Goal: Task Accomplishment & Management: Manage account settings

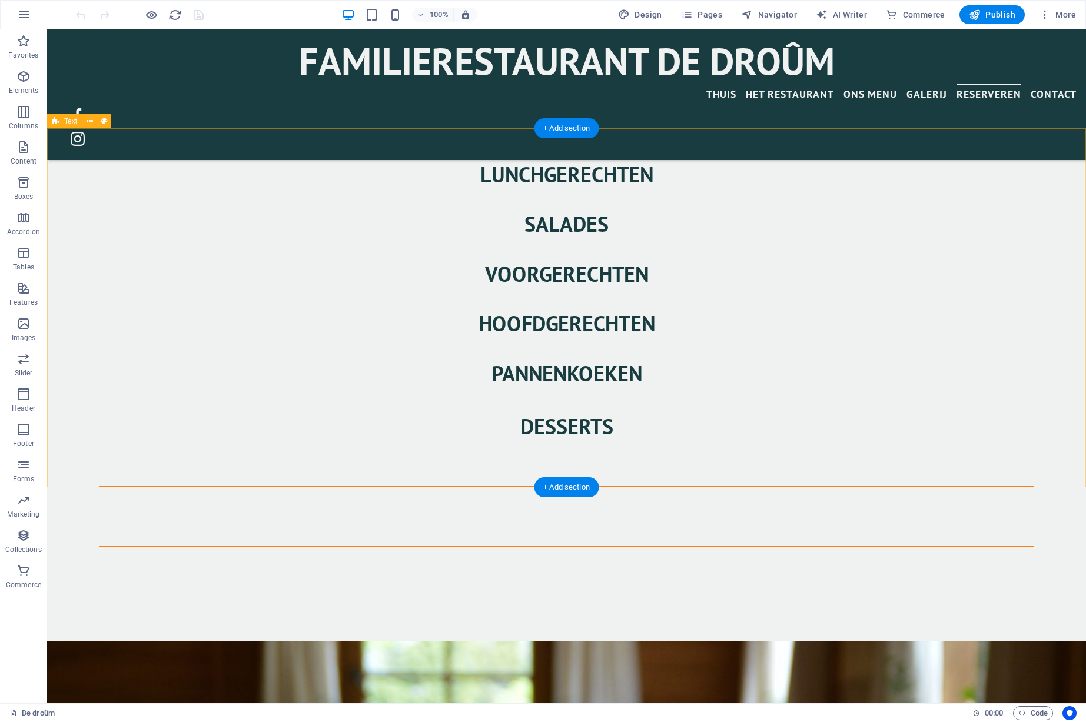
scroll to position [2596, 0]
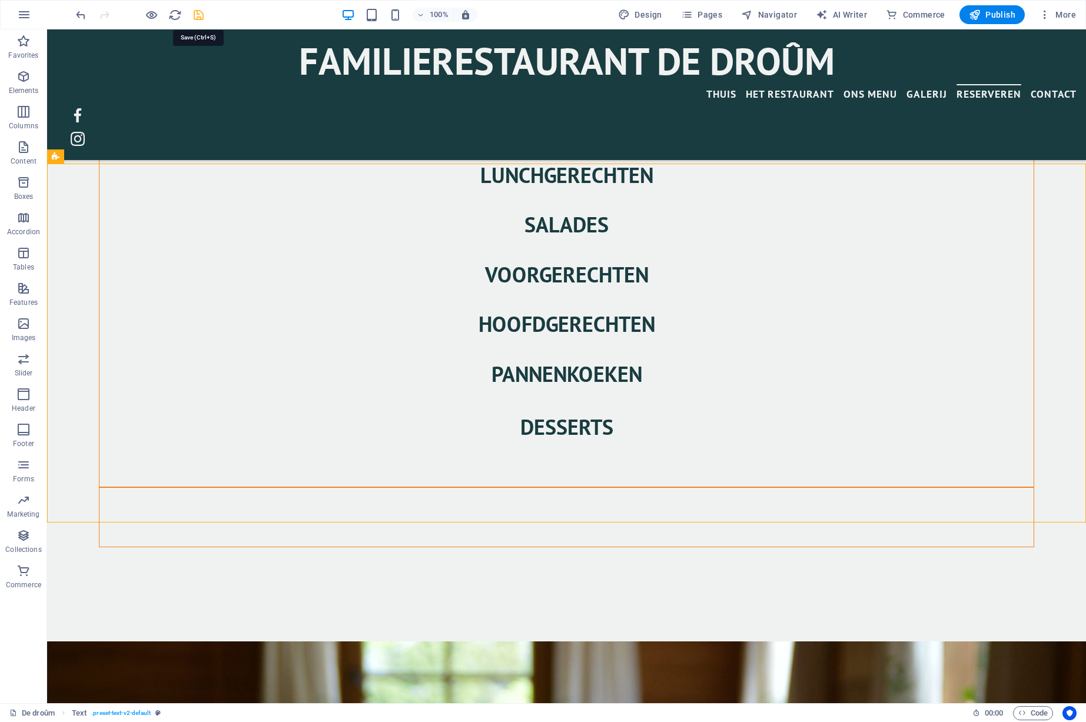
click at [0, 0] on icon "save" at bounding box center [0, 0] width 0 height 0
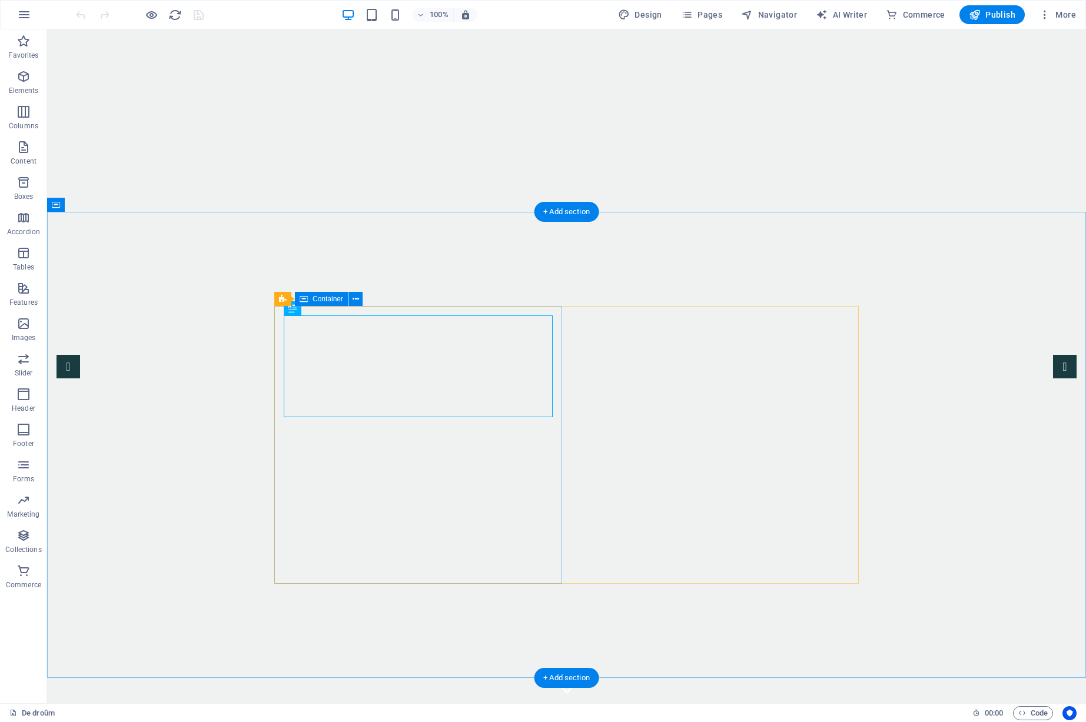
scroll to position [492, 0]
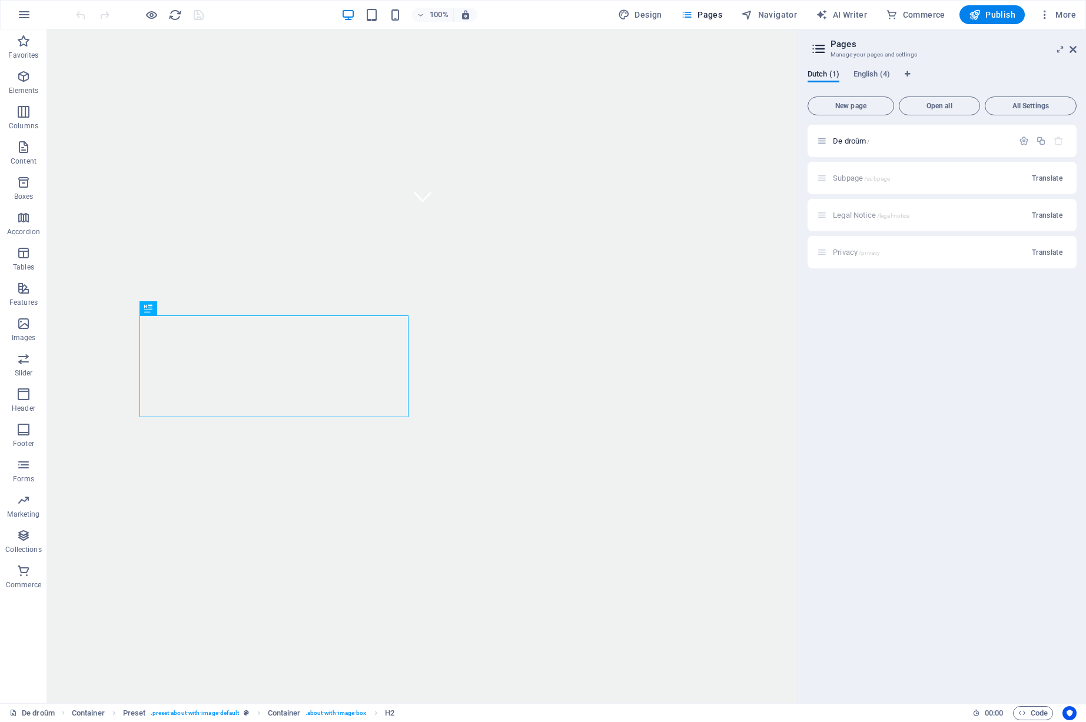
click at [891, 55] on h3 "Manage your pages and settings" at bounding box center [942, 54] width 223 height 11
click at [882, 75] on span "English (4)" at bounding box center [872, 75] width 37 height 16
click at [1026, 109] on span "All Settings" at bounding box center [1030, 105] width 81 height 7
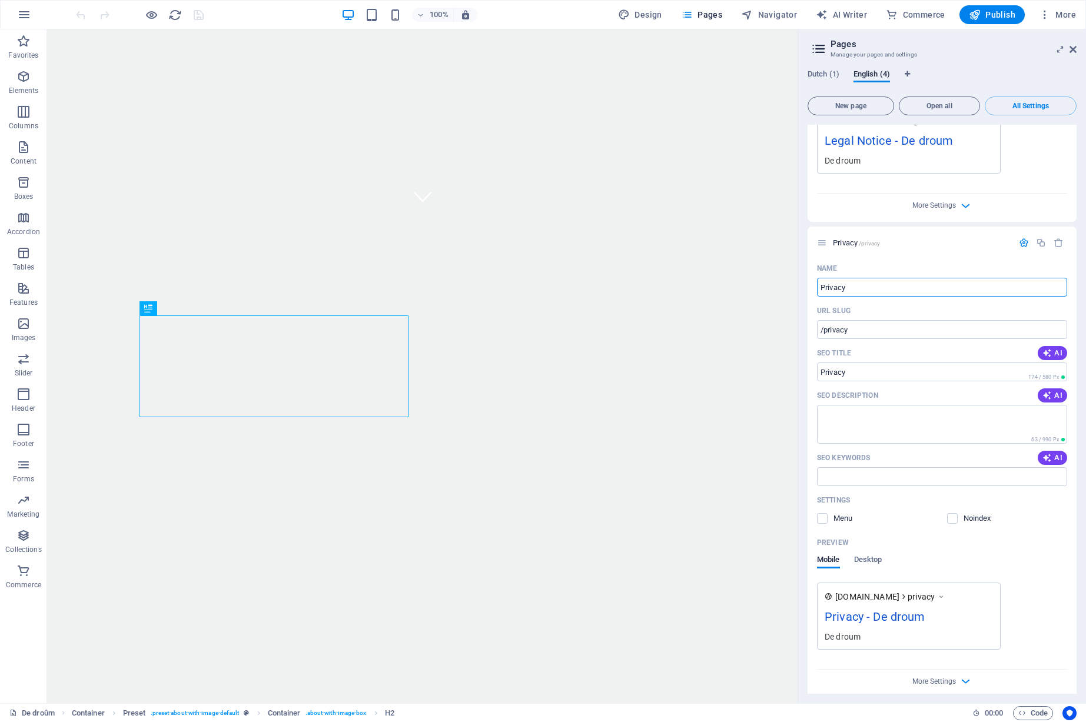
scroll to position [1335, 0]
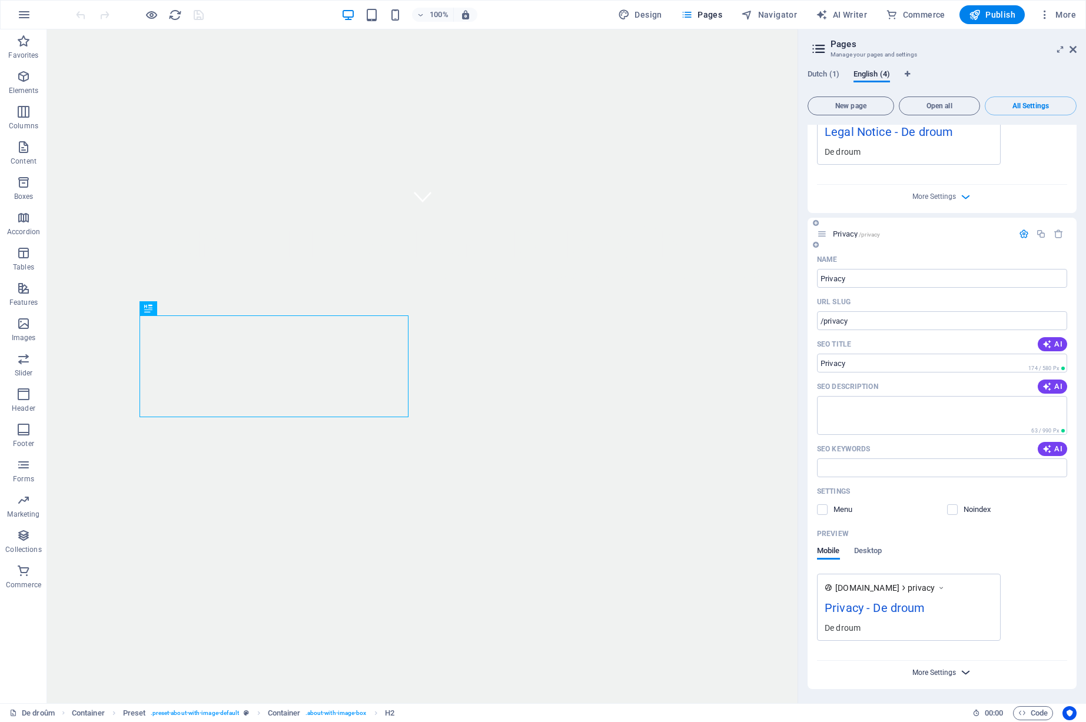
click at [927, 672] on span "More Settings" at bounding box center [935, 673] width 44 height 8
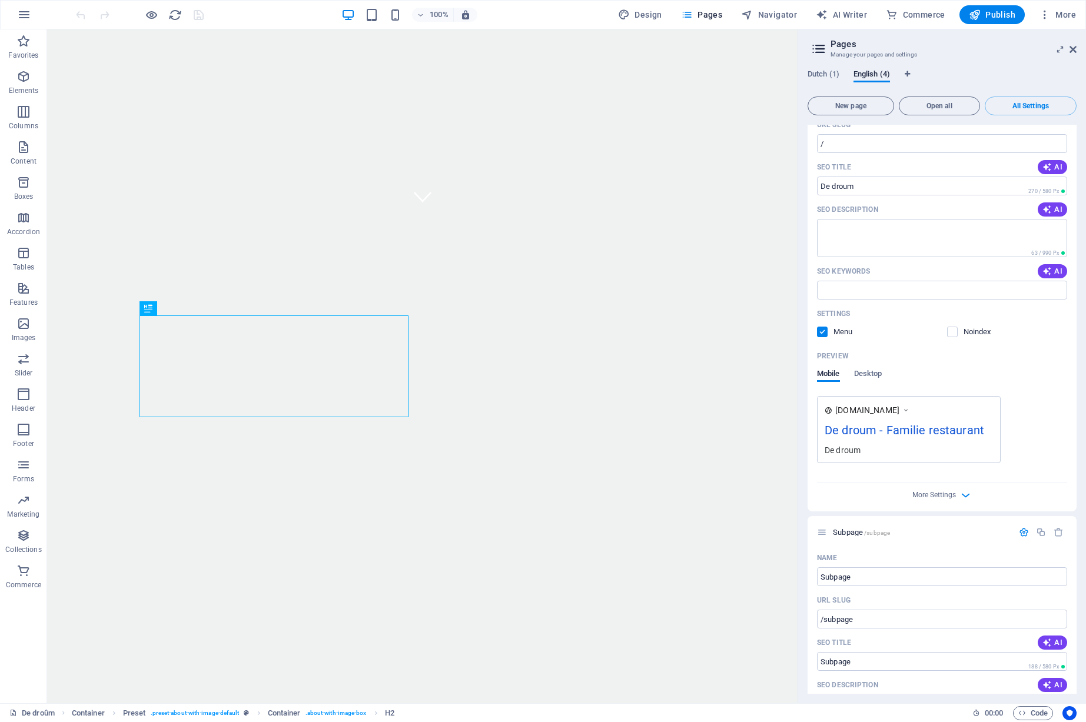
scroll to position [0, 0]
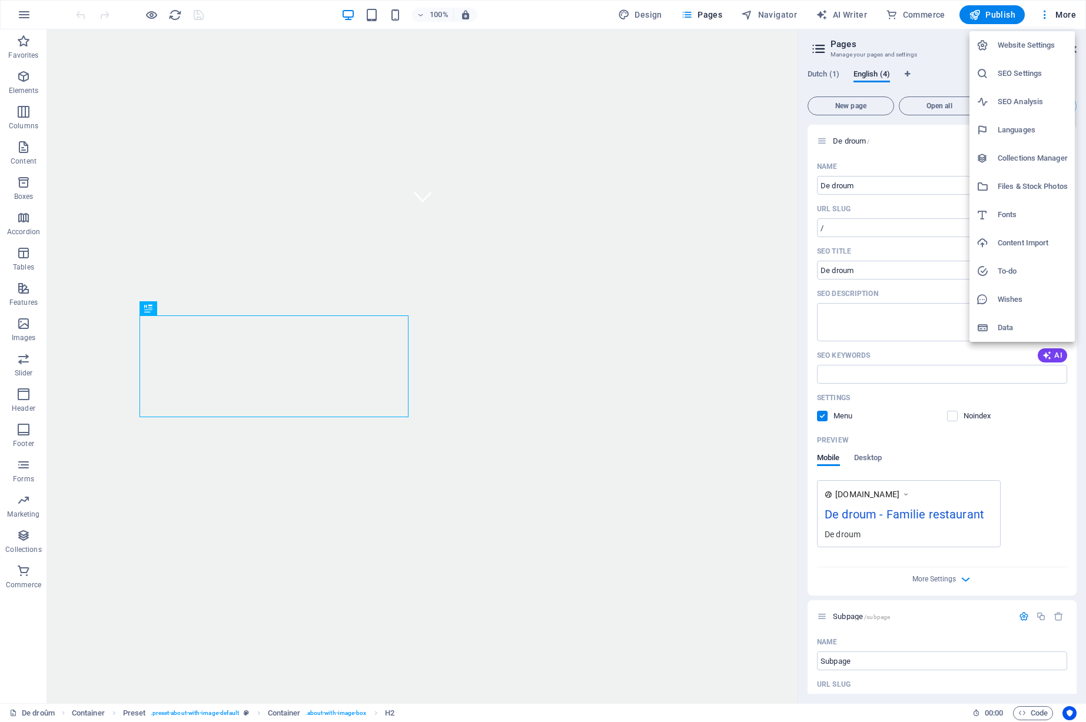
click at [1006, 128] on h6 "Languages" at bounding box center [1033, 130] width 70 height 14
select select "39"
select select "41"
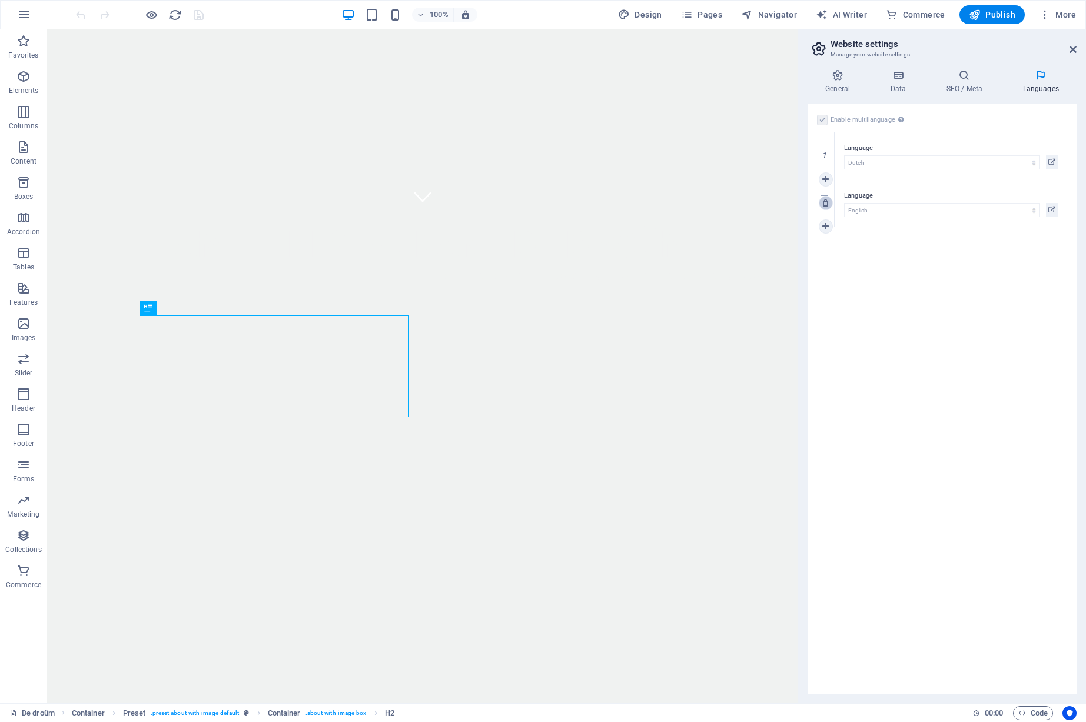
click at [826, 204] on icon at bounding box center [826, 203] width 6 height 8
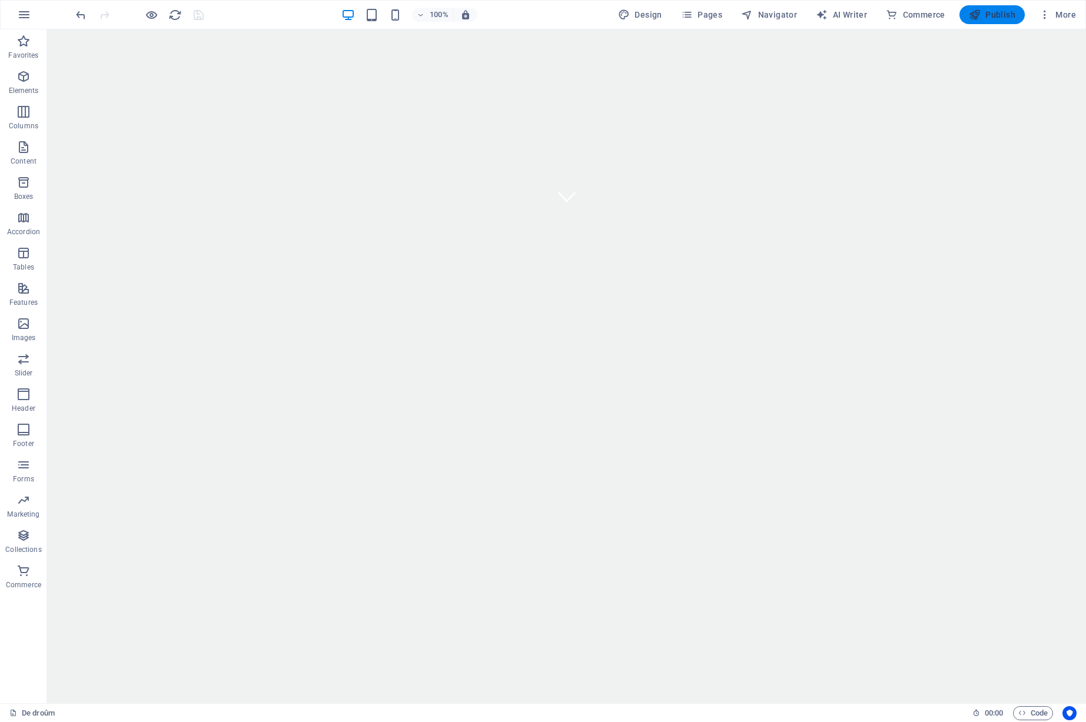
click at [999, 19] on span "Publish" at bounding box center [992, 15] width 47 height 12
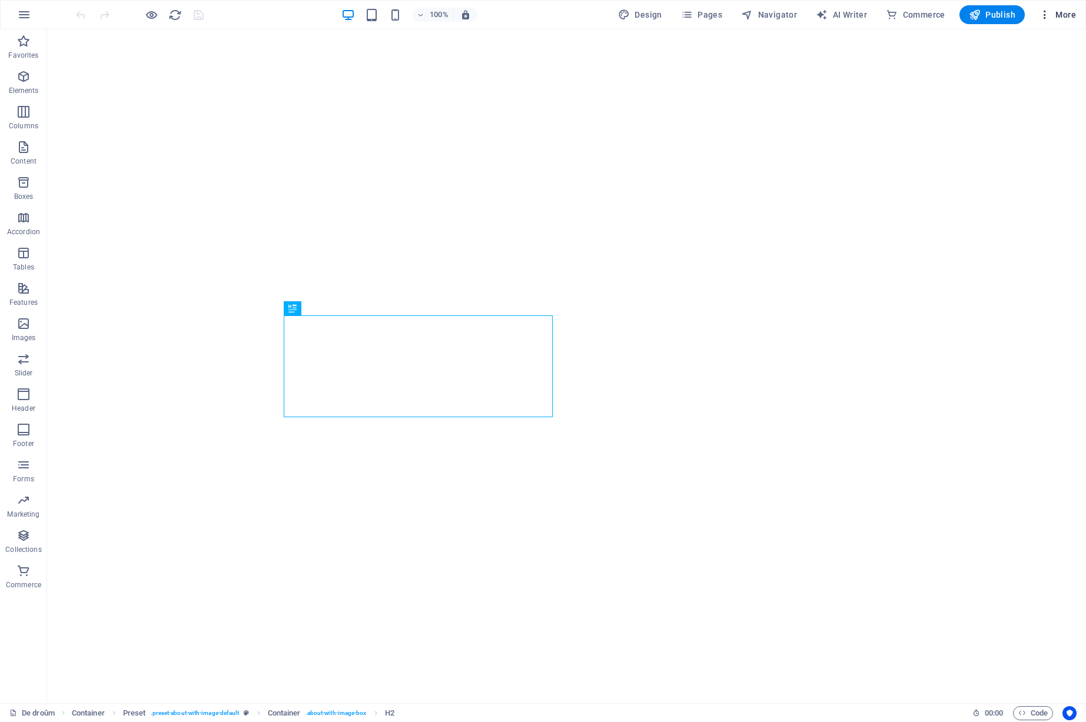
click at [1065, 14] on span "More" at bounding box center [1057, 15] width 37 height 12
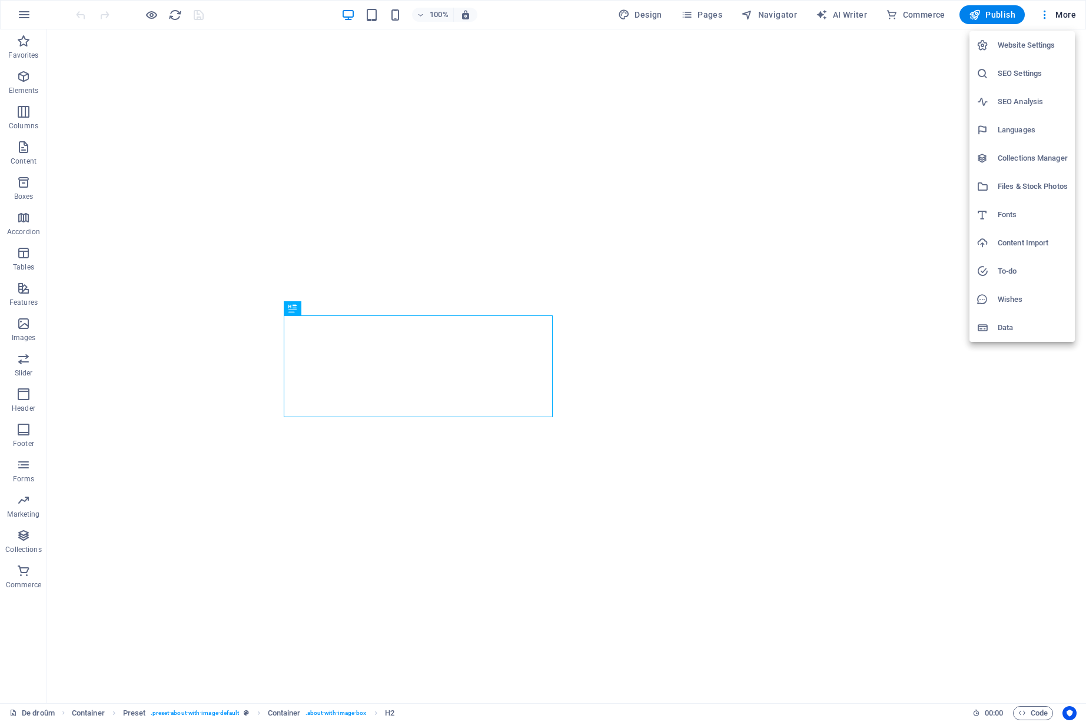
click at [1007, 128] on h6 "Languages" at bounding box center [1033, 130] width 70 height 14
select select "41"
select select "39"
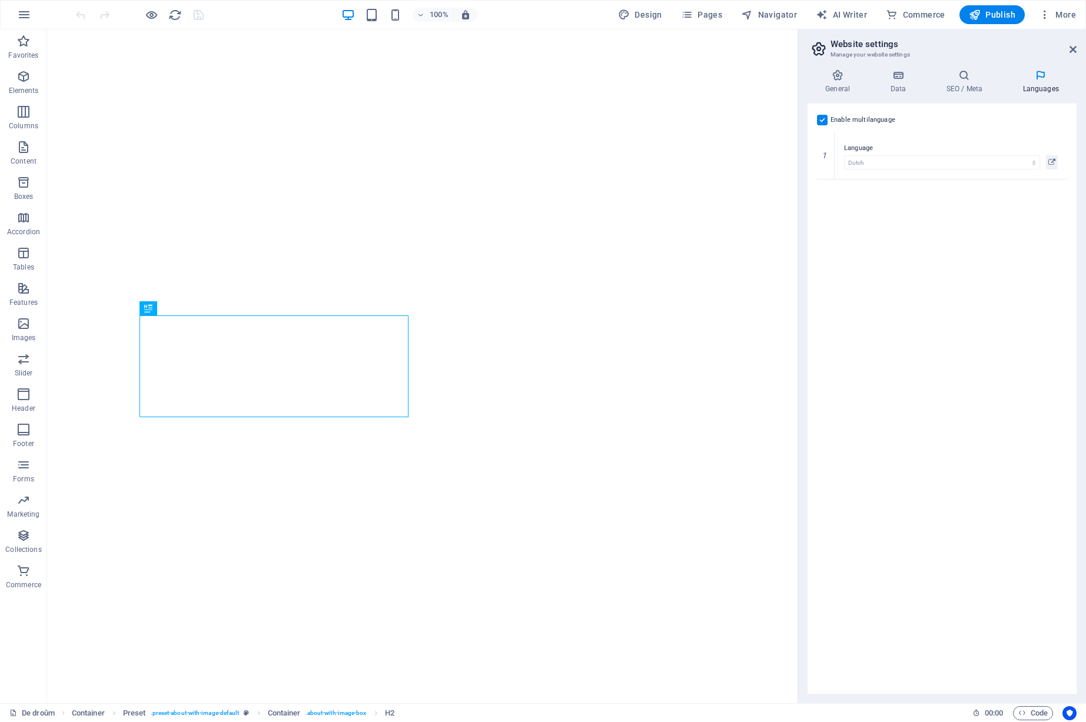
click at [823, 118] on label at bounding box center [822, 120] width 11 height 11
click at [0, 0] on input "Enable multilanguage To disable multilanguage delete all languages until only o…" at bounding box center [0, 0] width 0 height 0
select select "39"
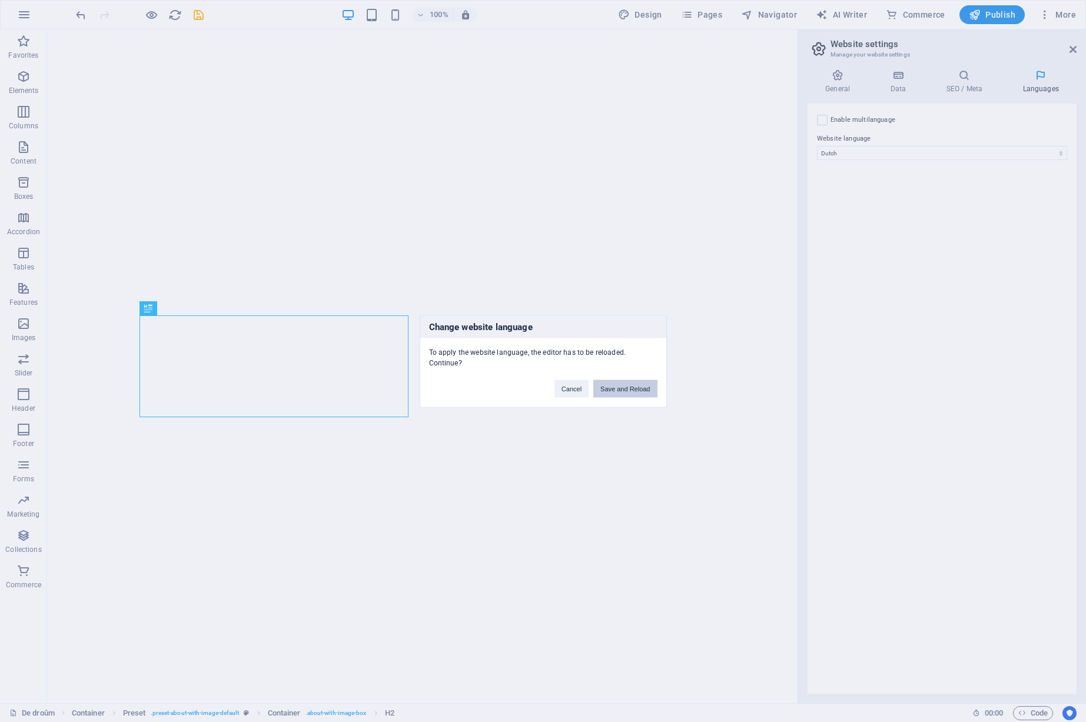
click at [624, 389] on button "Save and Reload" at bounding box center [625, 389] width 64 height 18
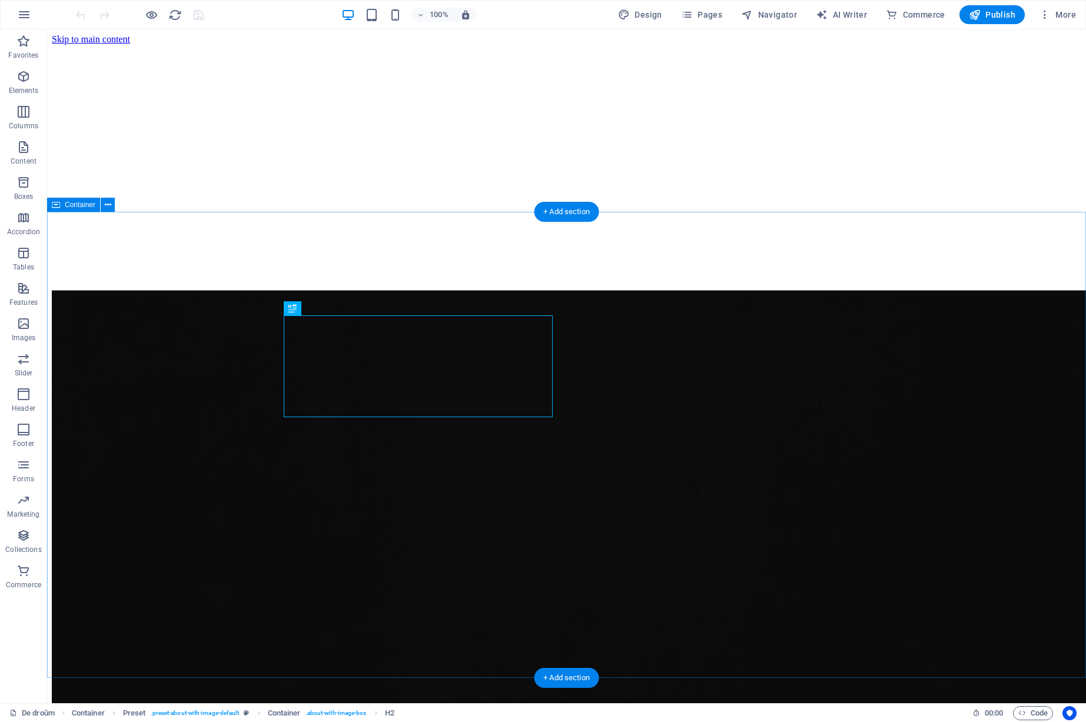
scroll to position [492, 0]
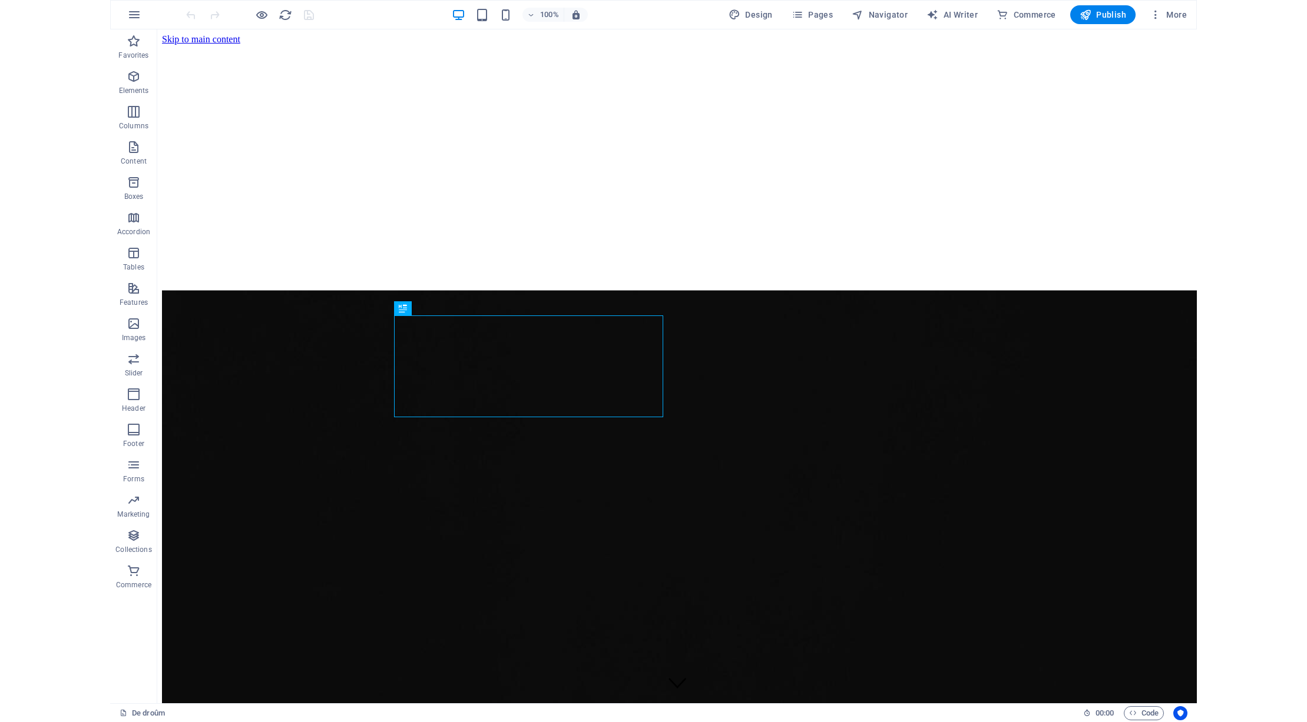
scroll to position [492, 0]
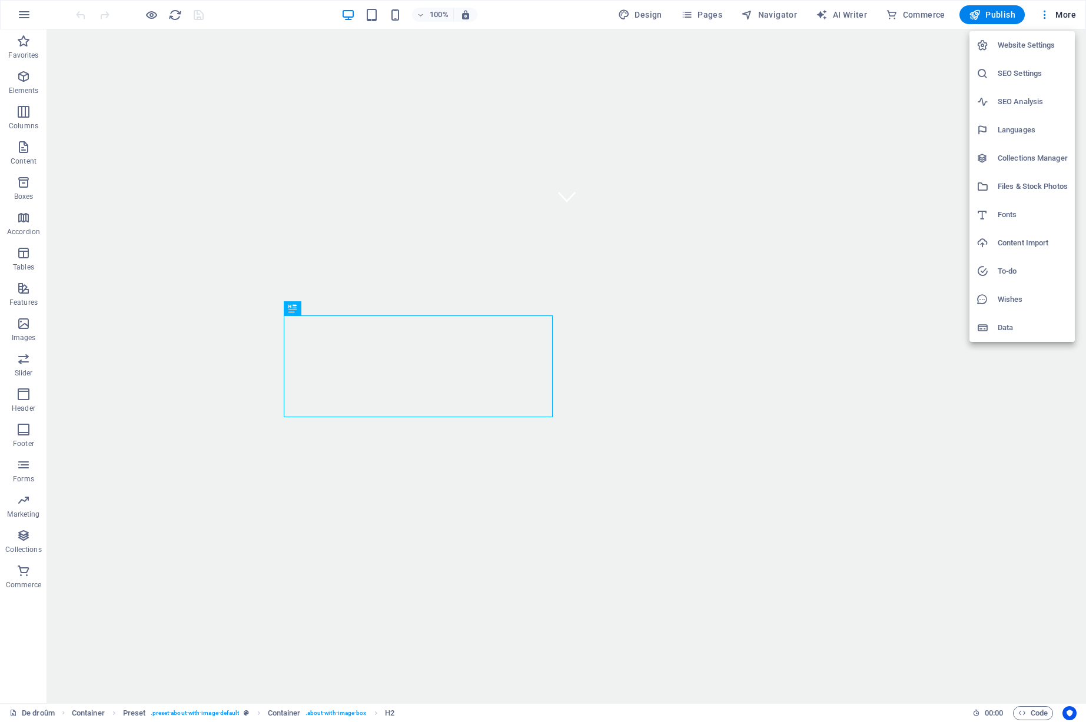
click at [1019, 47] on h6 "Website Settings" at bounding box center [1033, 45] width 70 height 14
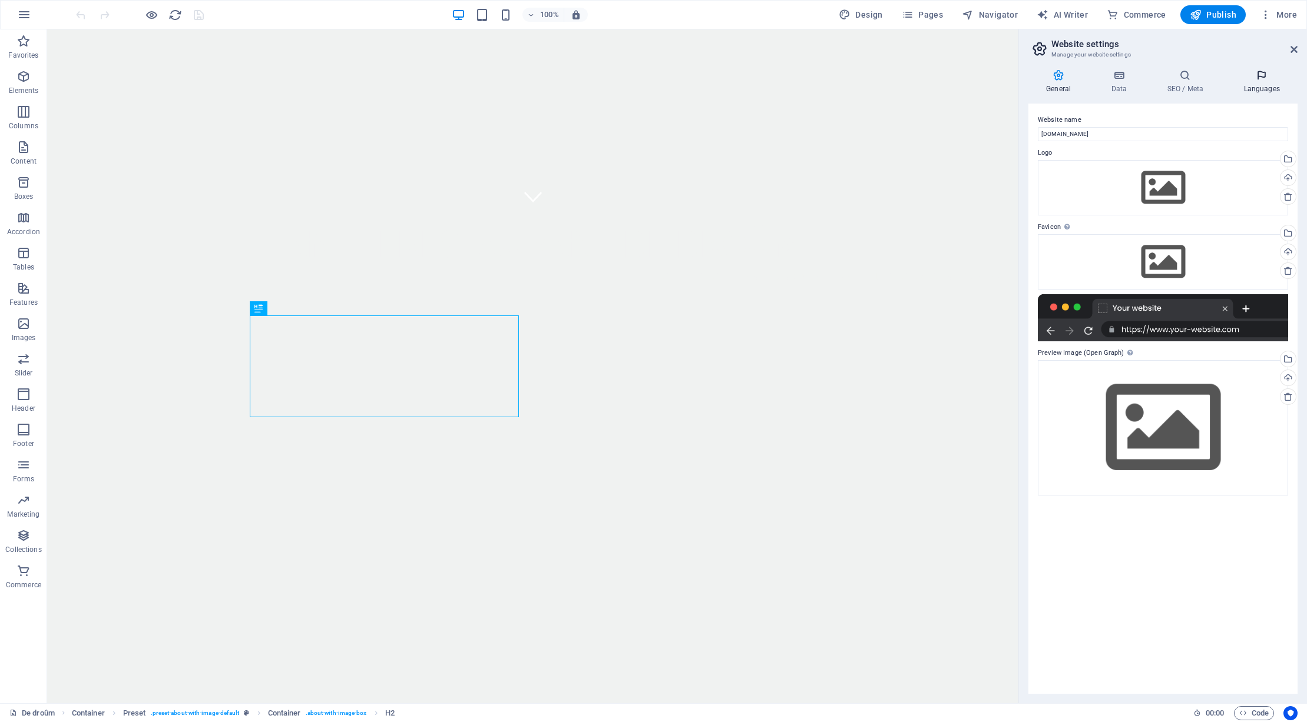
click at [1086, 87] on h4 "Languages" at bounding box center [1261, 81] width 72 height 25
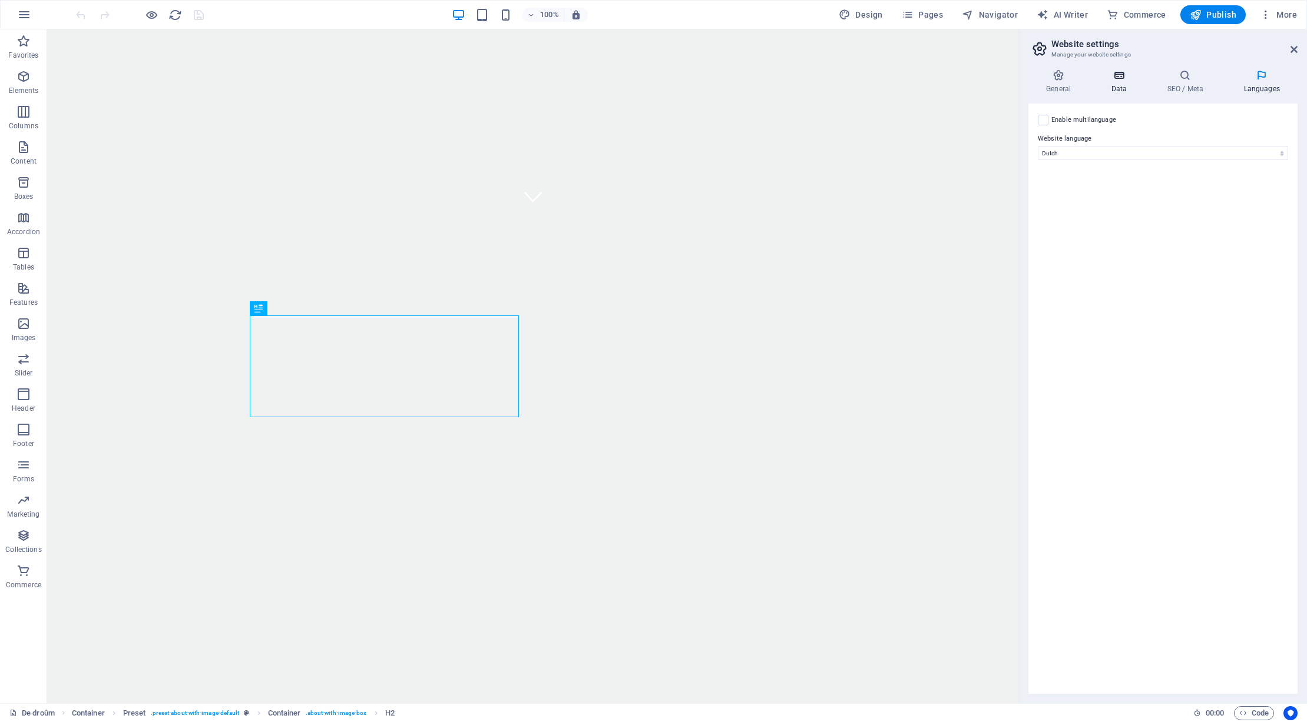
click at [1086, 80] on icon at bounding box center [1118, 75] width 51 height 12
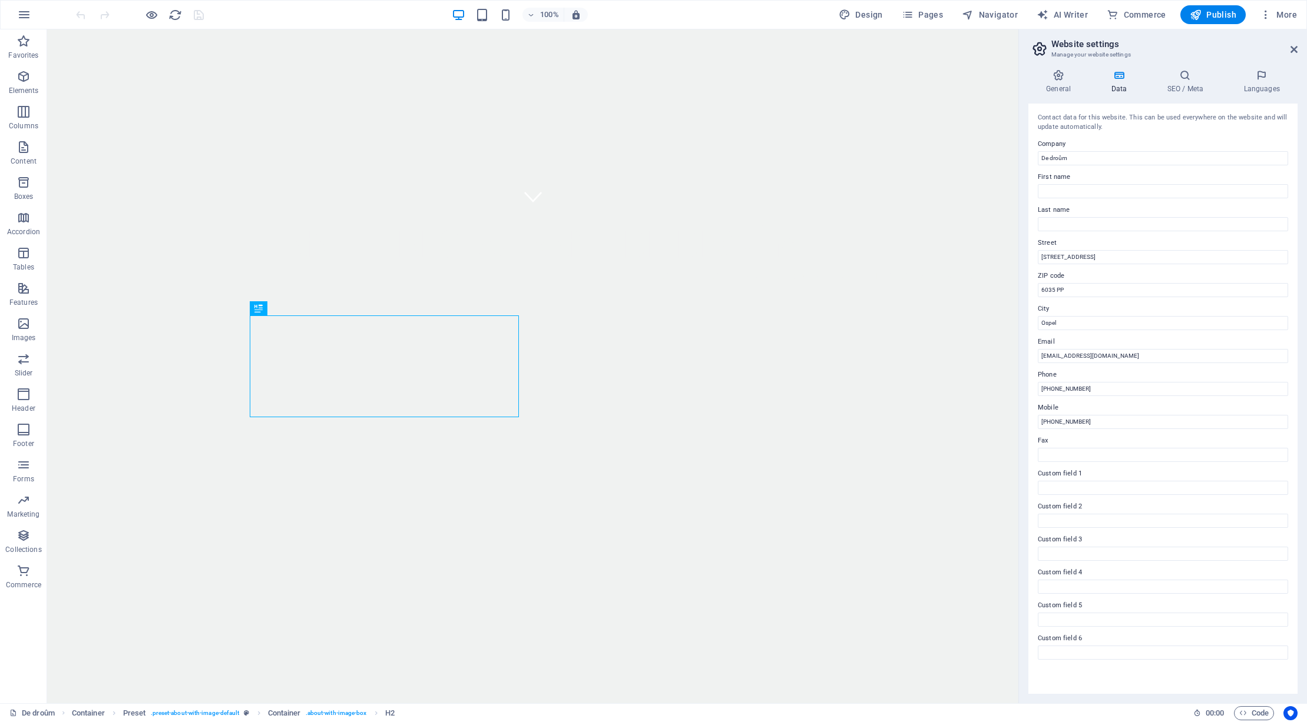
click at [1068, 501] on label "Custom field 2" at bounding box center [1162, 507] width 250 height 14
click at [1068, 514] on input "Custom field 2" at bounding box center [1162, 521] width 250 height 14
click at [1086, 77] on icon at bounding box center [1185, 75] width 72 height 12
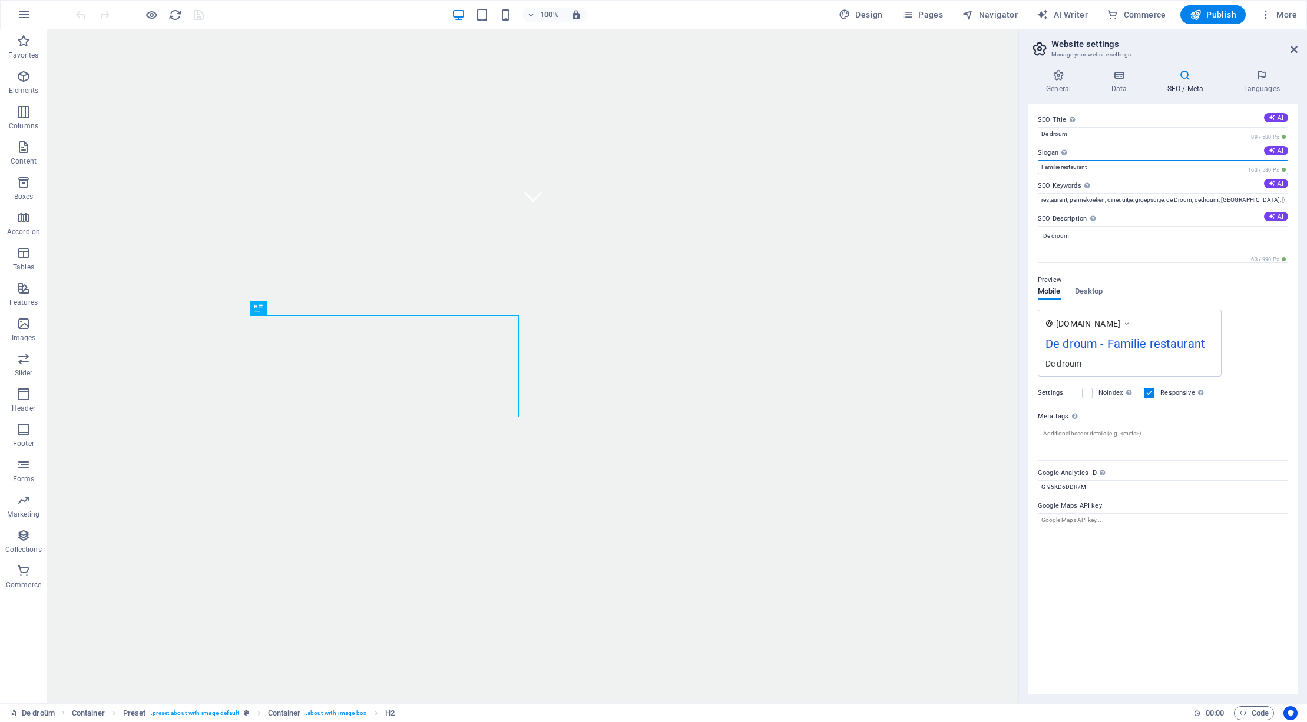
click at [1086, 167] on input "Familie restaurant" at bounding box center [1162, 167] width 250 height 14
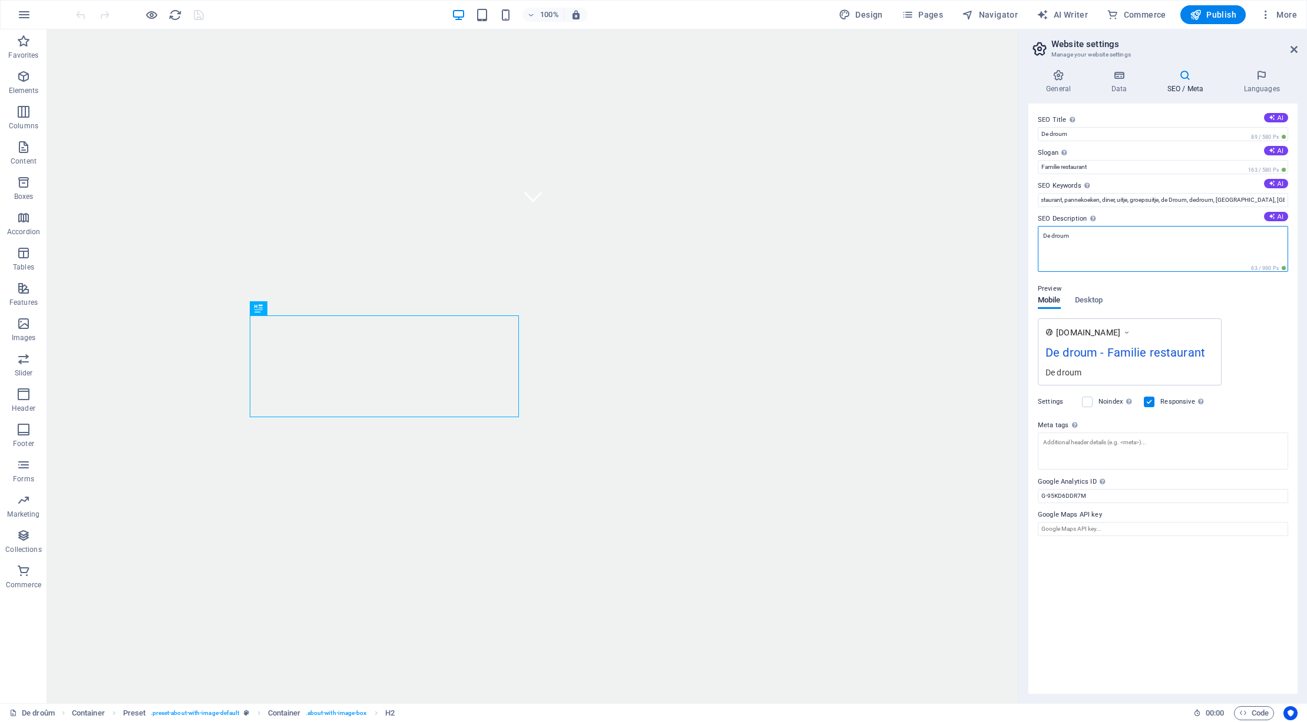
click at [1079, 234] on textarea "De droum" at bounding box center [1162, 249] width 250 height 46
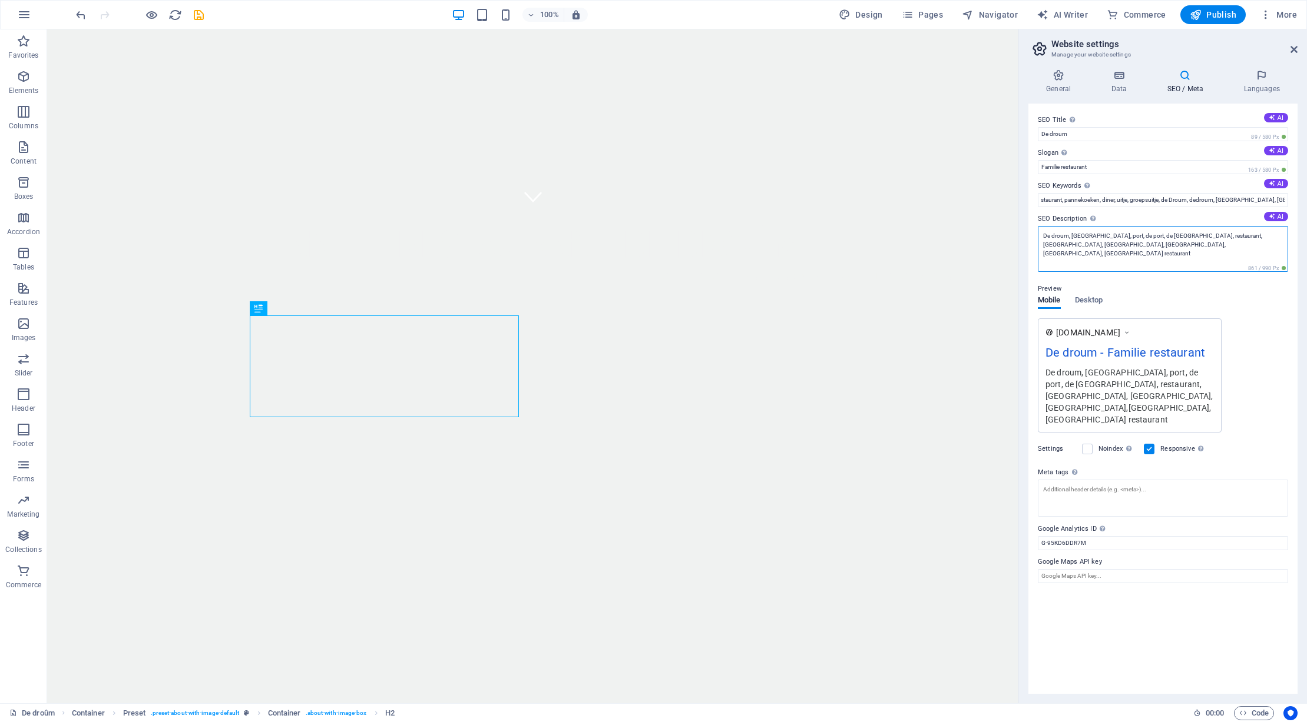
drag, startPoint x: 1171, startPoint y: 246, endPoint x: 1072, endPoint y: 234, distance: 100.2
click at [1072, 234] on textarea "De droum, [GEOGRAPHIC_DATA], port, de port, de [GEOGRAPHIC_DATA], restaurant, […" at bounding box center [1162, 249] width 250 height 46
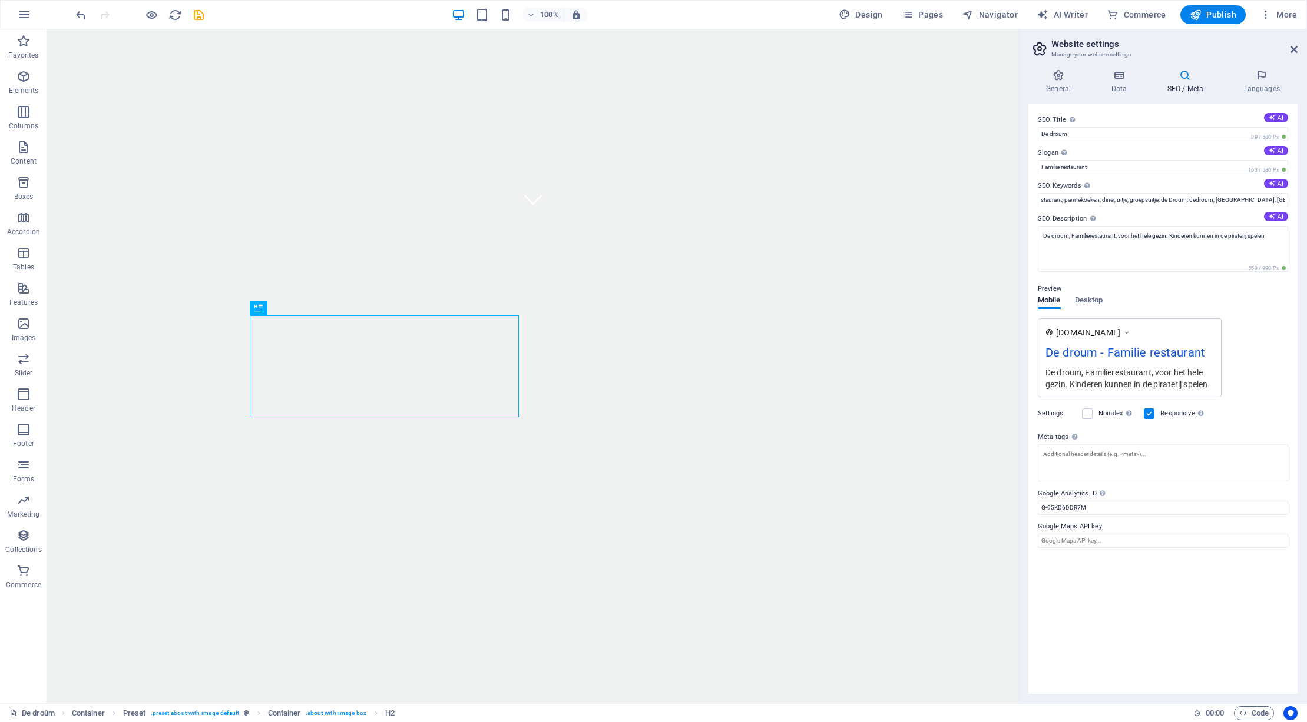
scroll to position [488, 0]
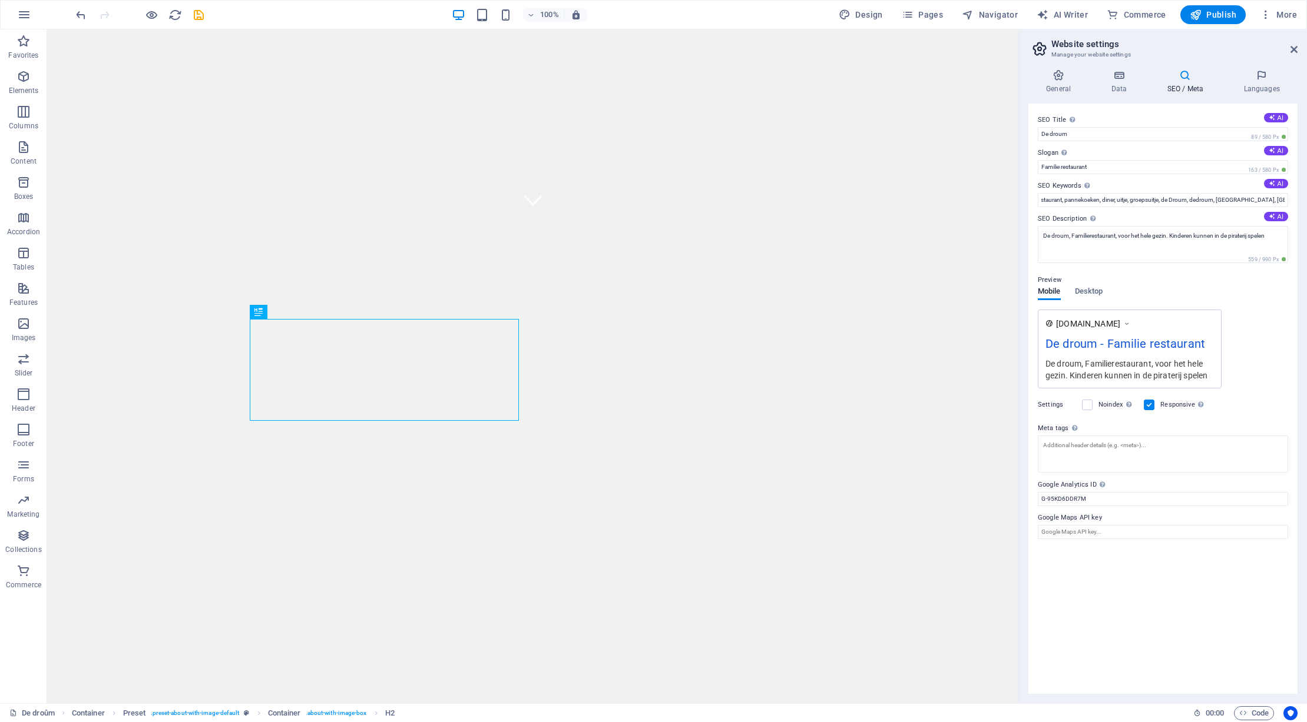
click at [1086, 370] on div "De droum, Familierestaurant, voor het hele gezin. Kinderen kunnen in de pirater…" at bounding box center [1129, 369] width 168 height 24
click at [1086, 237] on textarea "De droum, Familierestaurant, voor het hele gezin. Kinderen kunnen in de pirater…" at bounding box center [1162, 244] width 250 height 37
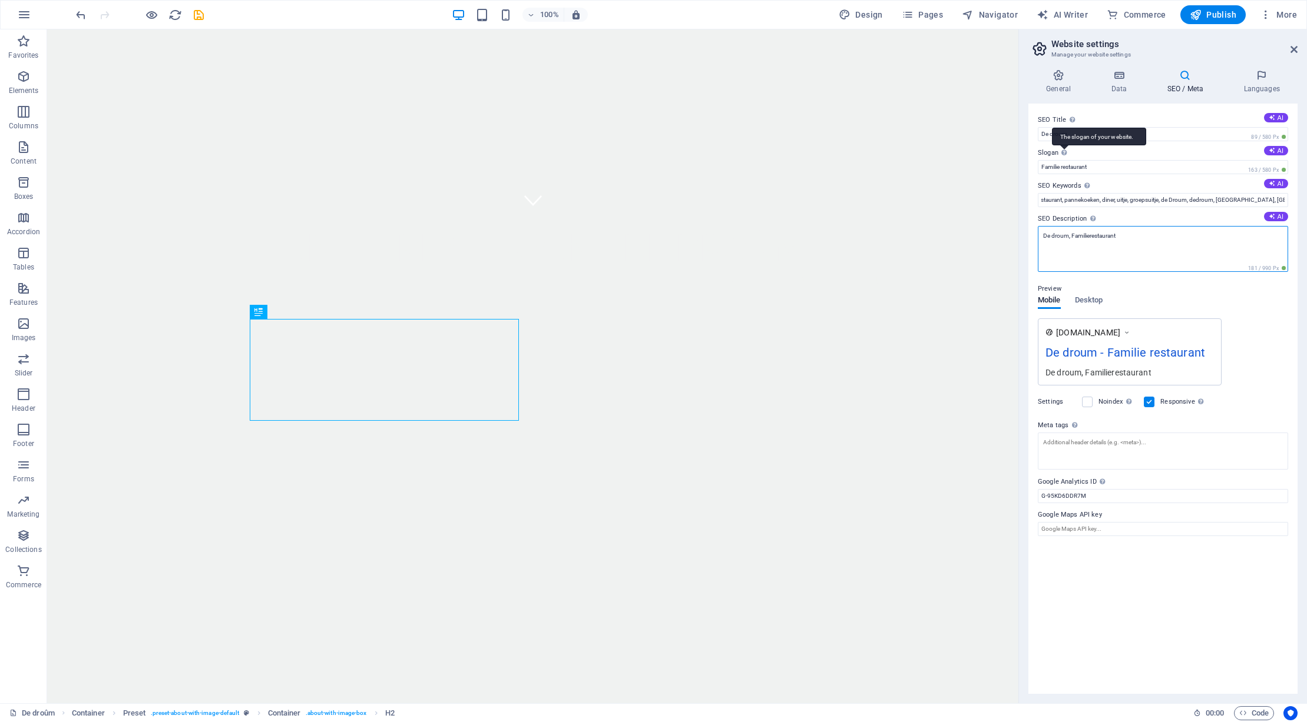
type textarea "De droum, Familierestaurant"
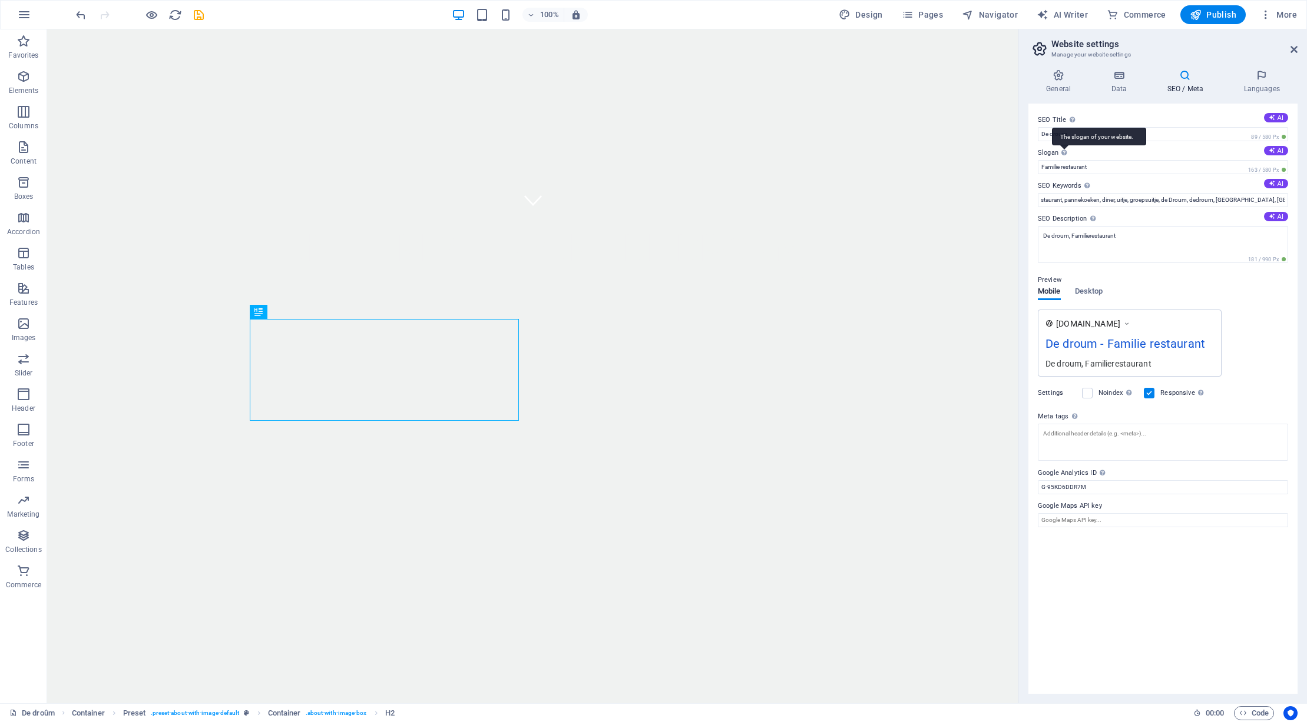
click at [1065, 145] on div "The slogan of your website." at bounding box center [1099, 137] width 94 height 18
click at [1065, 160] on input "Familie restaurant" at bounding box center [1162, 167] width 250 height 14
click at [1065, 145] on div "The slogan of your website." at bounding box center [1099, 137] width 94 height 18
click at [1065, 160] on input "Familie restaurant" at bounding box center [1162, 167] width 250 height 14
click at [1086, 593] on div "SEO Title The title of your website - make it something that stands out in sear…" at bounding box center [1162, 399] width 269 height 591
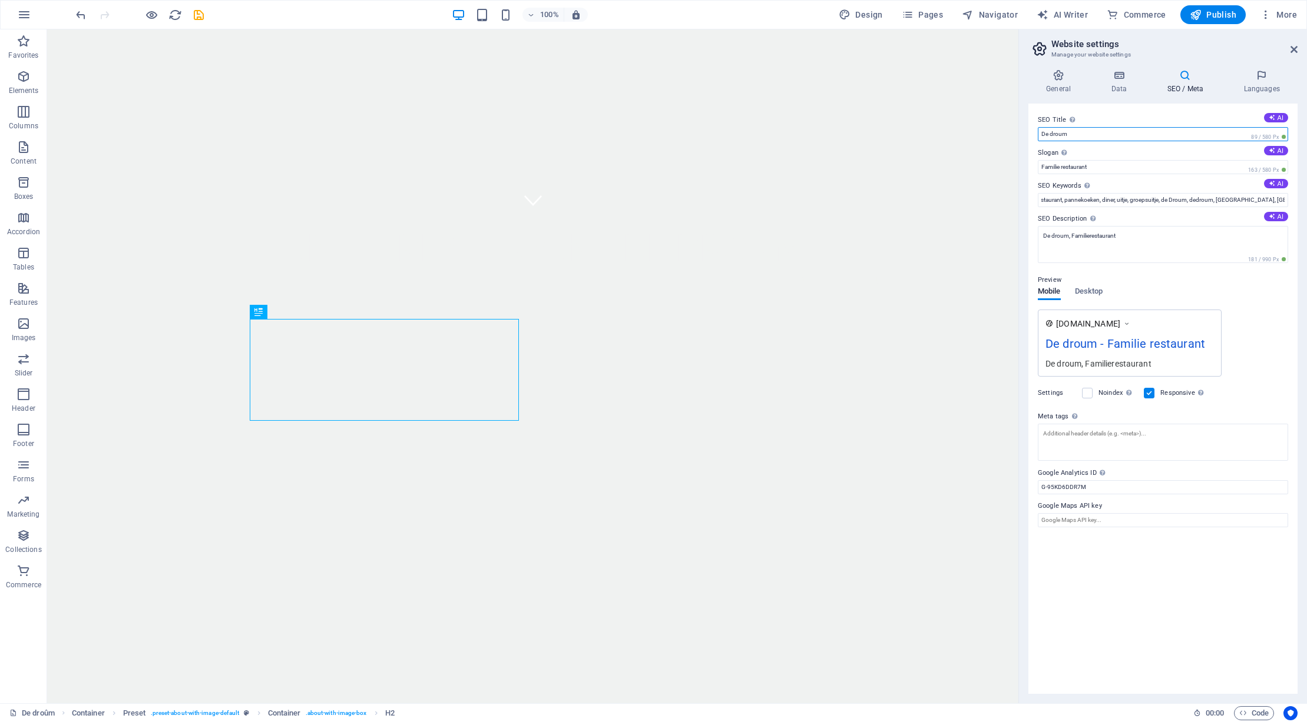
click at [1086, 135] on input "De droum" at bounding box center [1162, 134] width 250 height 14
type input "De droum - familierestaurant"
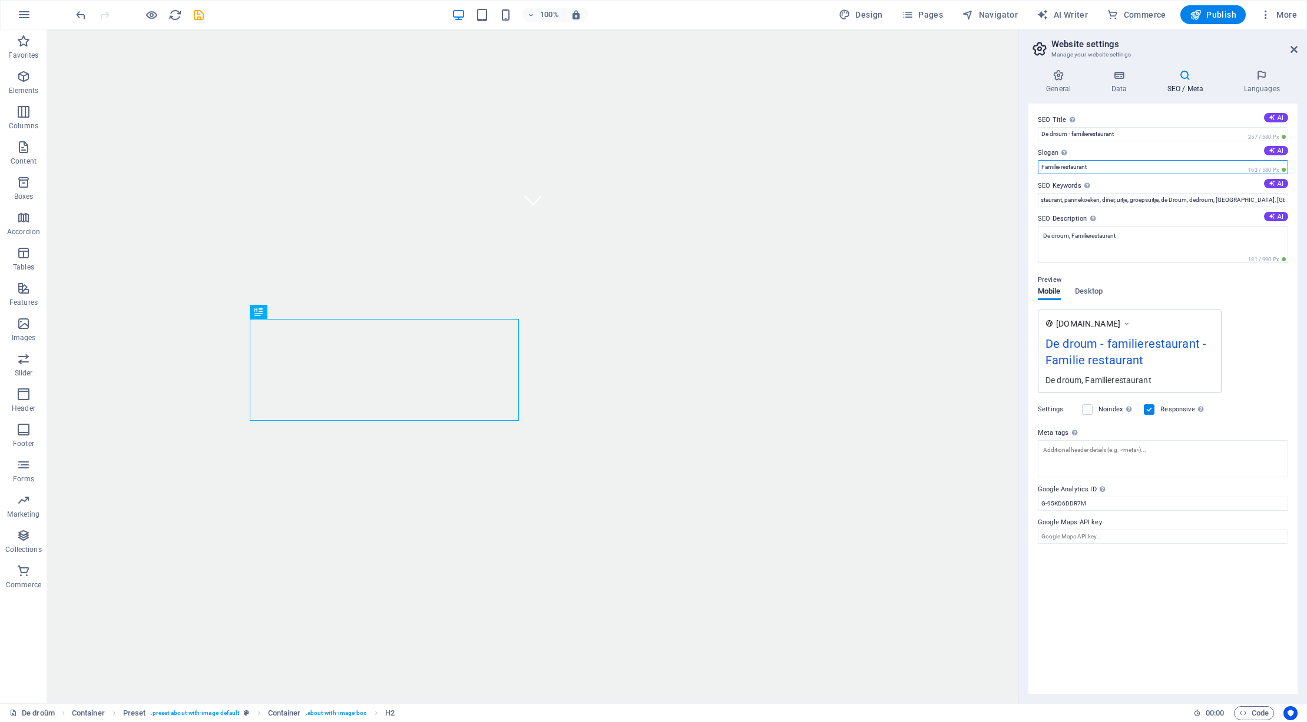
click at [1086, 165] on input "Familie restaurant" at bounding box center [1162, 167] width 250 height 14
drag, startPoint x: 1093, startPoint y: 165, endPoint x: 1023, endPoint y: 162, distance: 70.2
click at [1023, 162] on div "General Data SEO / Meta Languages Website name [DOMAIN_NAME] Logo Drag files he…" at bounding box center [1163, 382] width 288 height 644
type input "Voor het hele gezin"
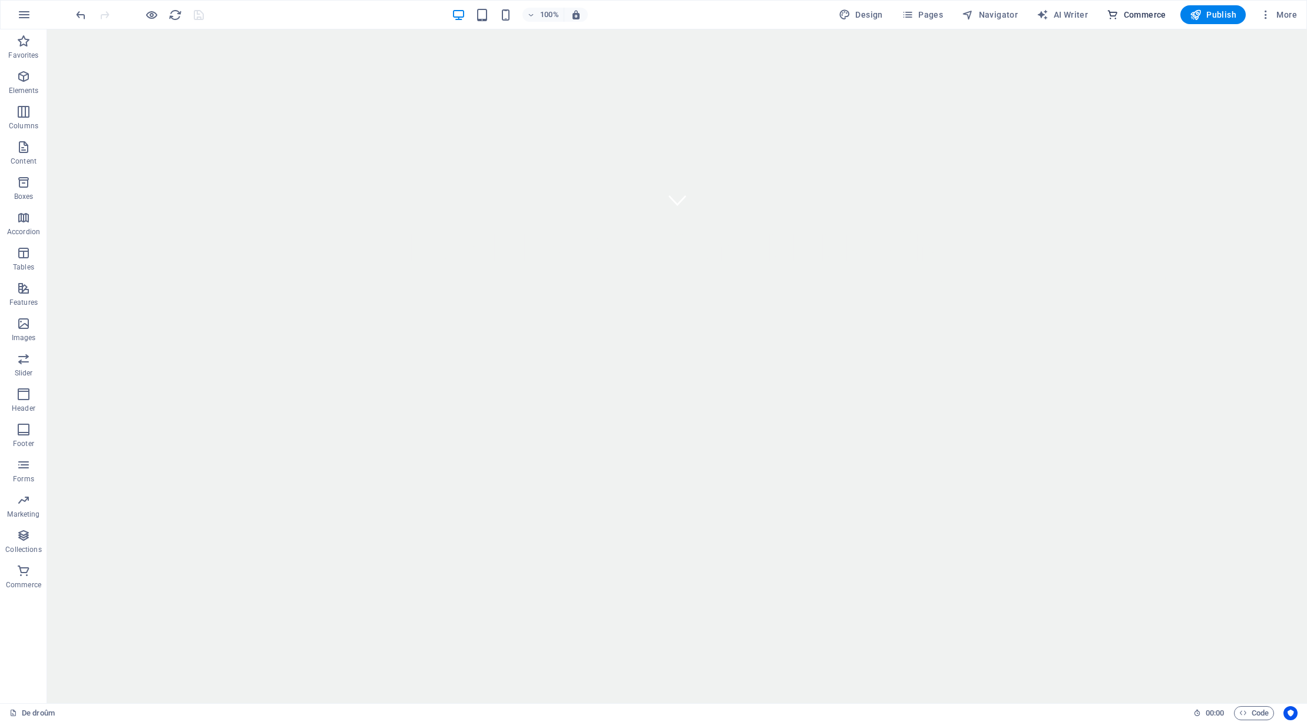
click at [0, 0] on span "Commerce" at bounding box center [0, 0] width 0 height 0
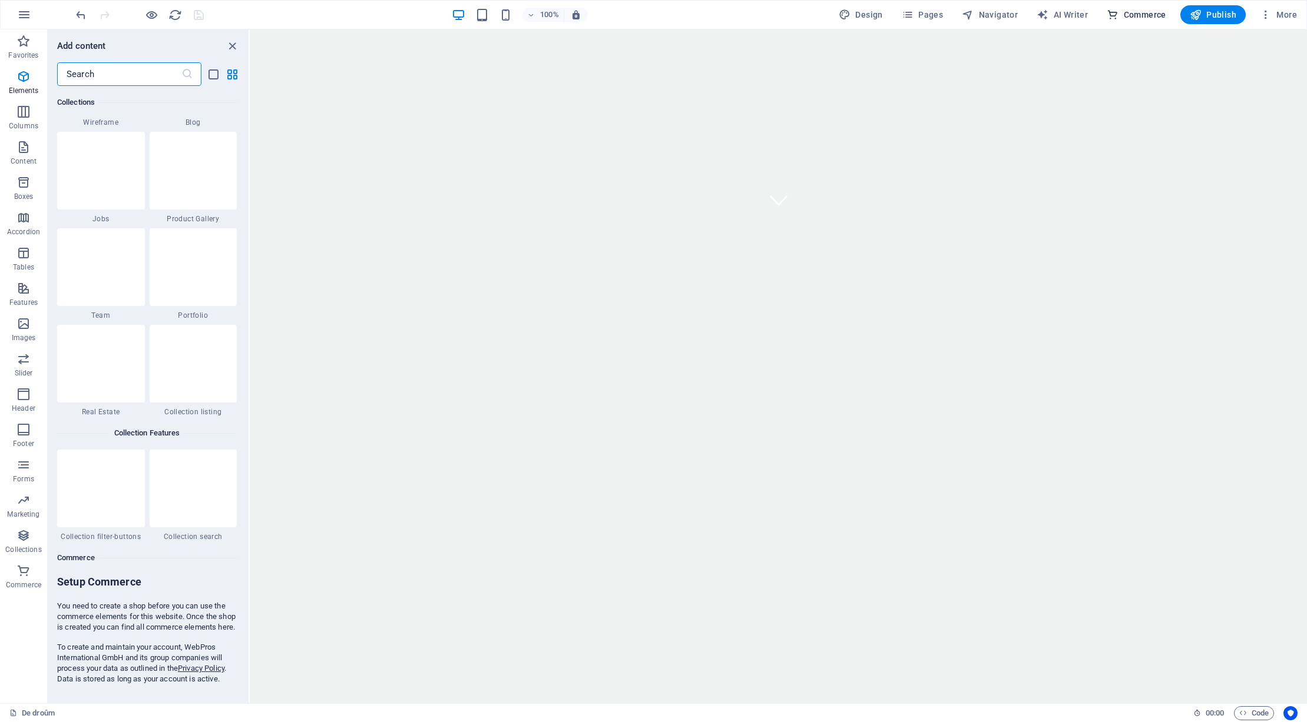
scroll to position [11346, 0]
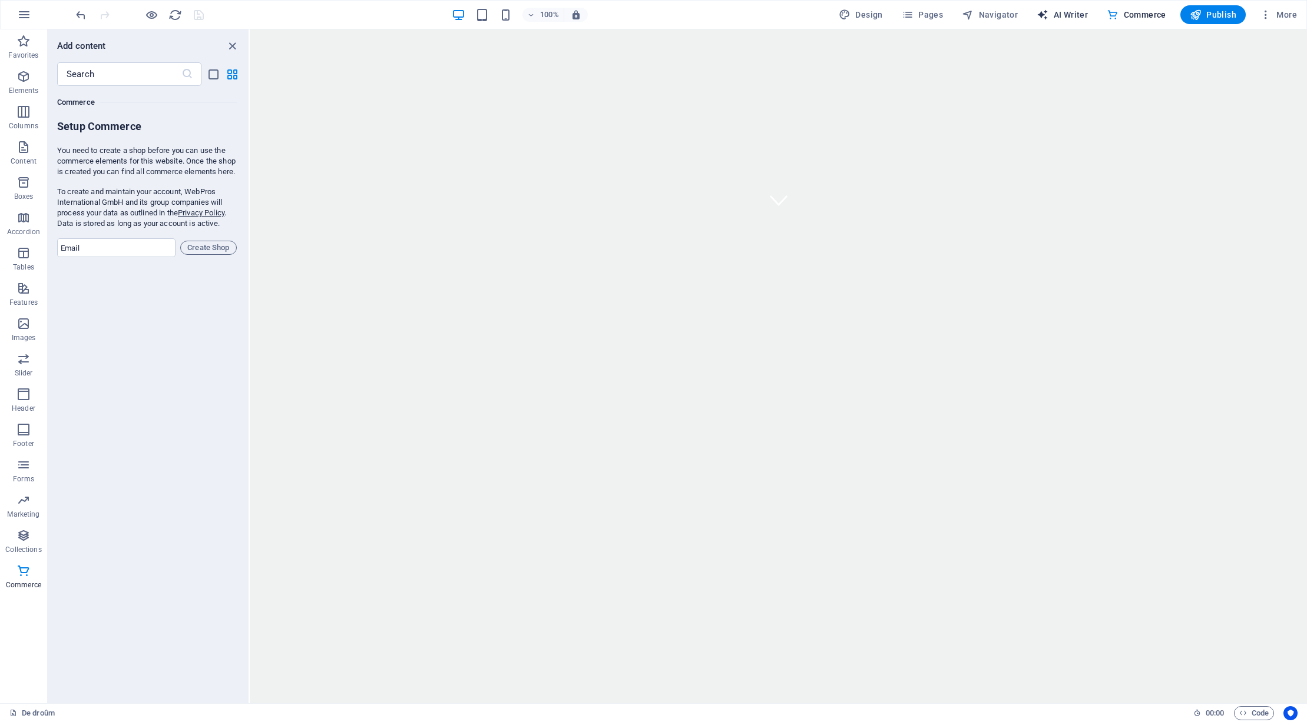
select select "English"
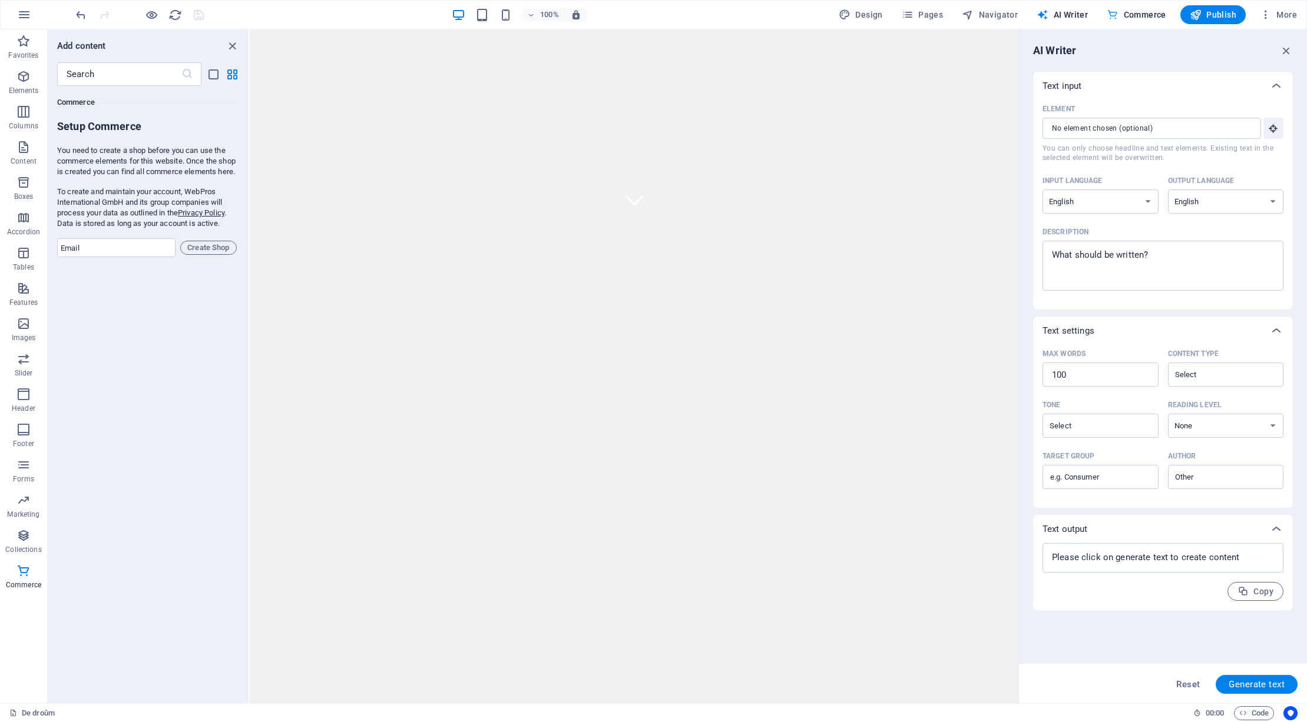
click at [0, 0] on span "Commerce" at bounding box center [0, 0] width 0 height 0
click at [0, 0] on span "Navigator" at bounding box center [0, 0] width 0 height 0
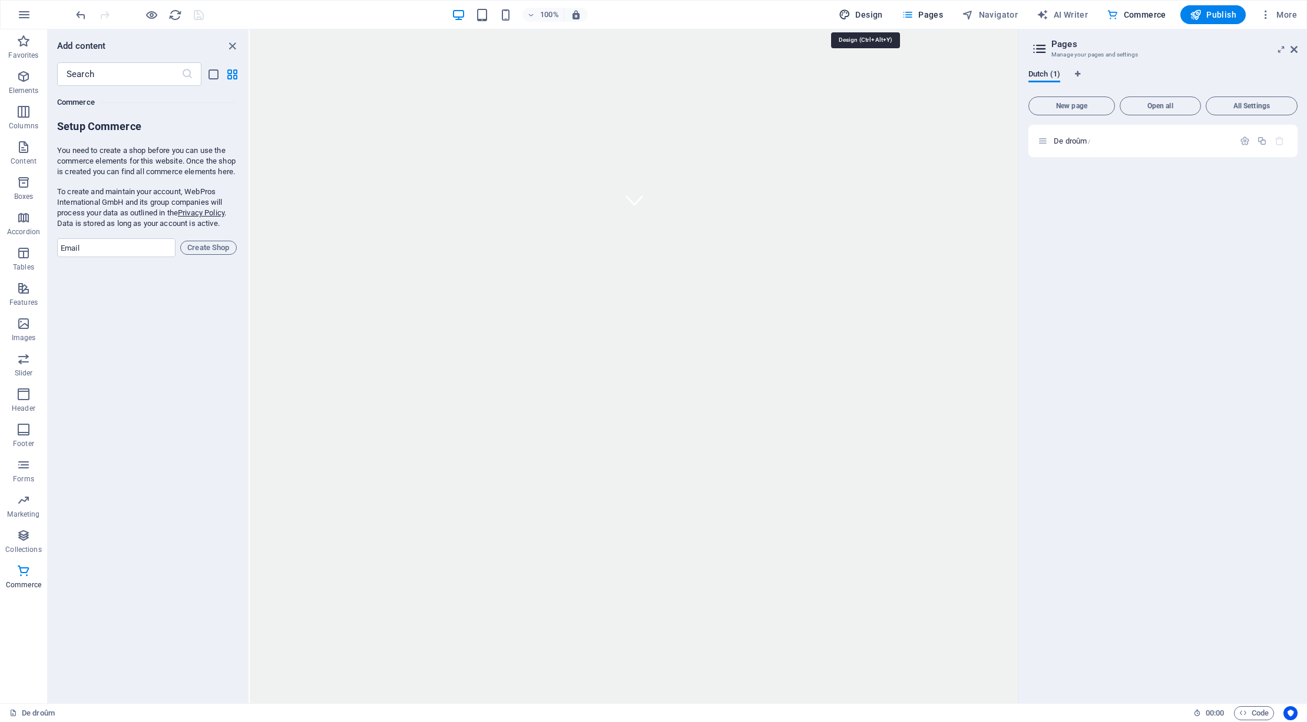
select select "px"
select select "400"
select select "px"
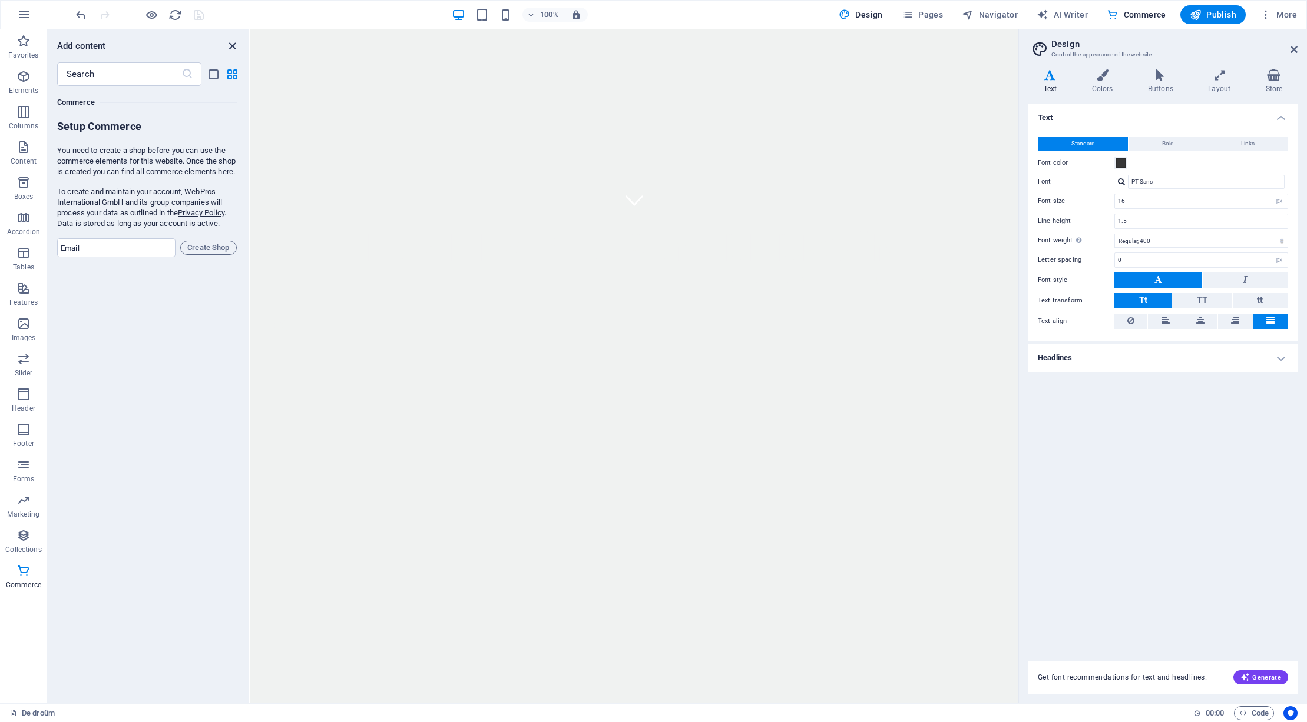
click at [231, 47] on icon "close panel" at bounding box center [233, 46] width 14 height 14
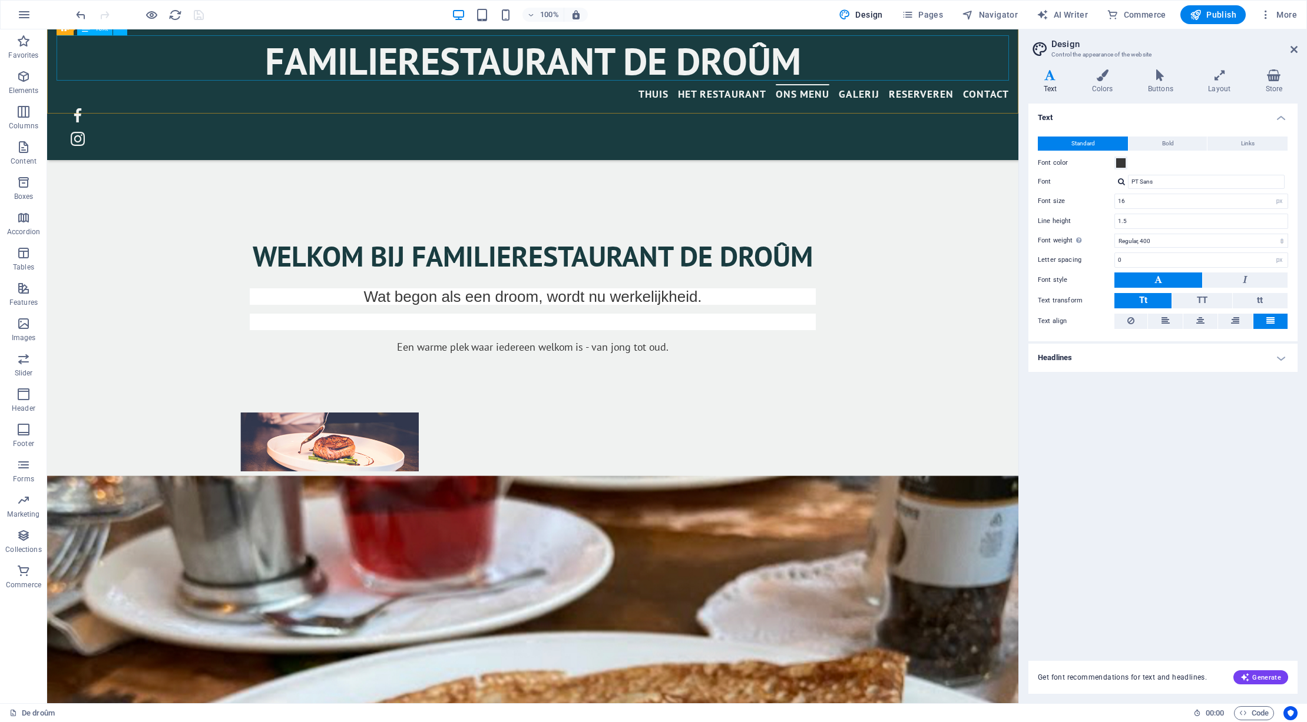
scroll to position [971, 0]
